Goal: Navigation & Orientation: Find specific page/section

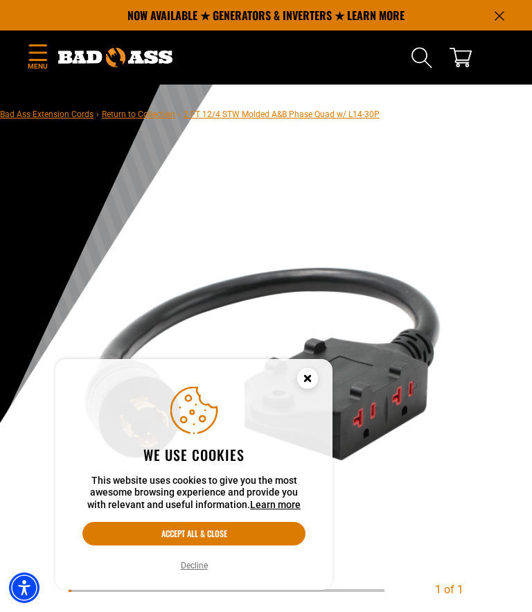
click at [199, 563] on button "Decline" at bounding box center [194, 565] width 35 height 14
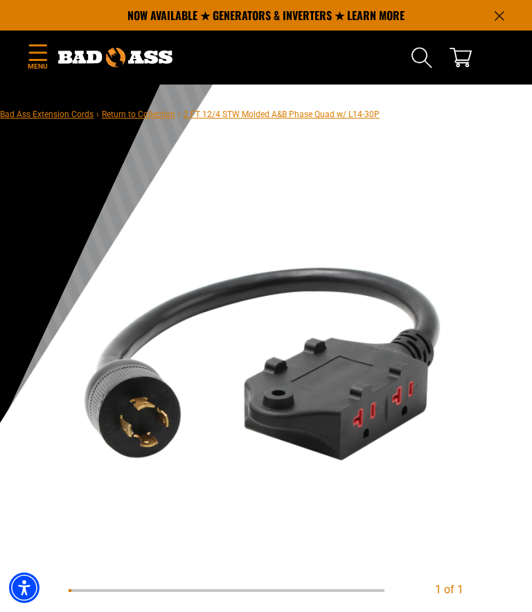
click at [34, 60] on icon "Menu" at bounding box center [37, 52] width 17 height 16
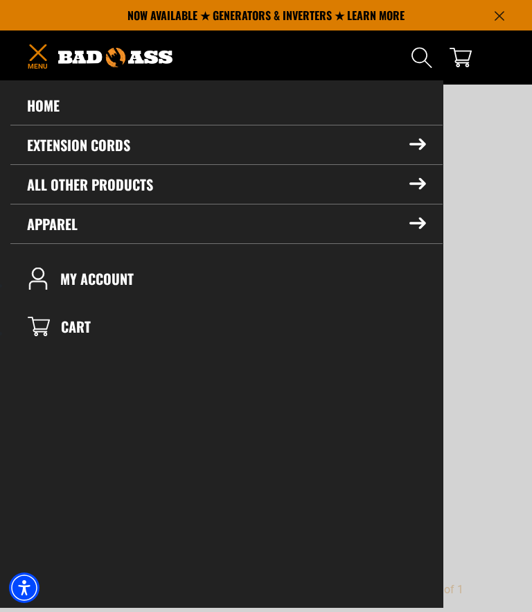
click at [409, 192] on summary "All Other Products" at bounding box center [226, 184] width 432 height 39
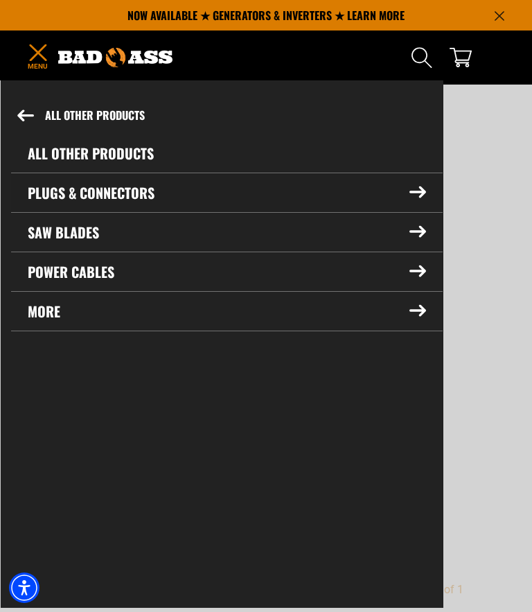
click at [412, 195] on icon at bounding box center [417, 192] width 17 height 12
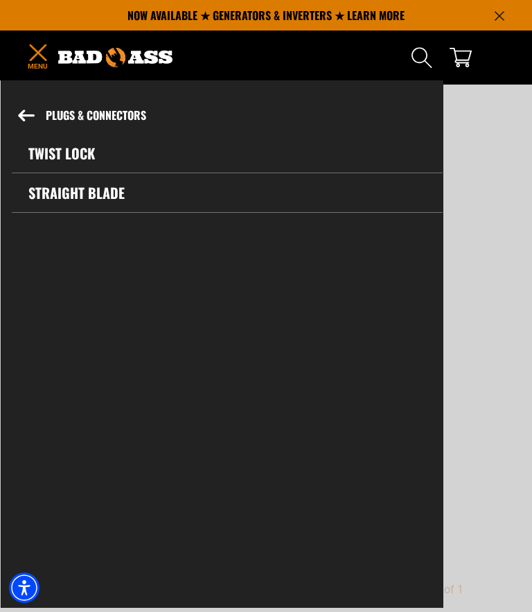
click at [24, 118] on icon at bounding box center [26, 115] width 15 height 10
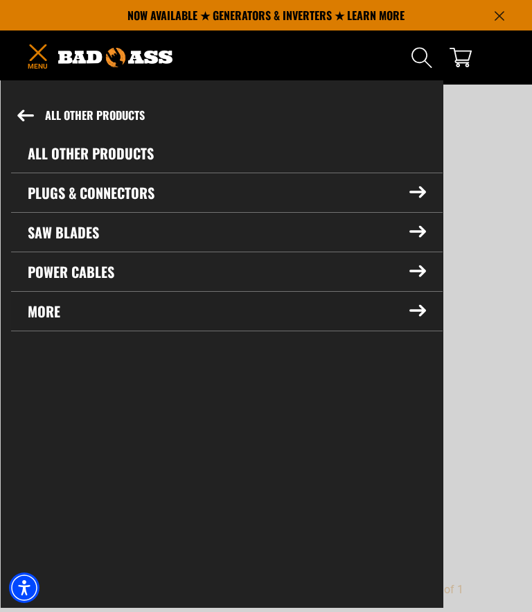
click at [372, 322] on summary "More" at bounding box center [227, 311] width 432 height 39
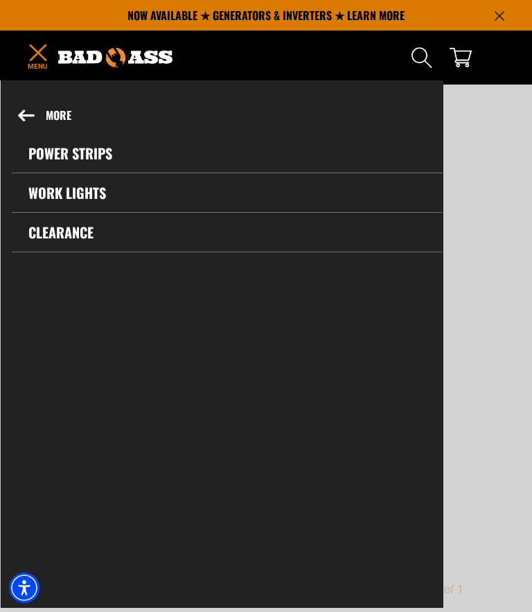
click at [101, 154] on link "Power Strips" at bounding box center [227, 153] width 431 height 39
